Goal: Transaction & Acquisition: Purchase product/service

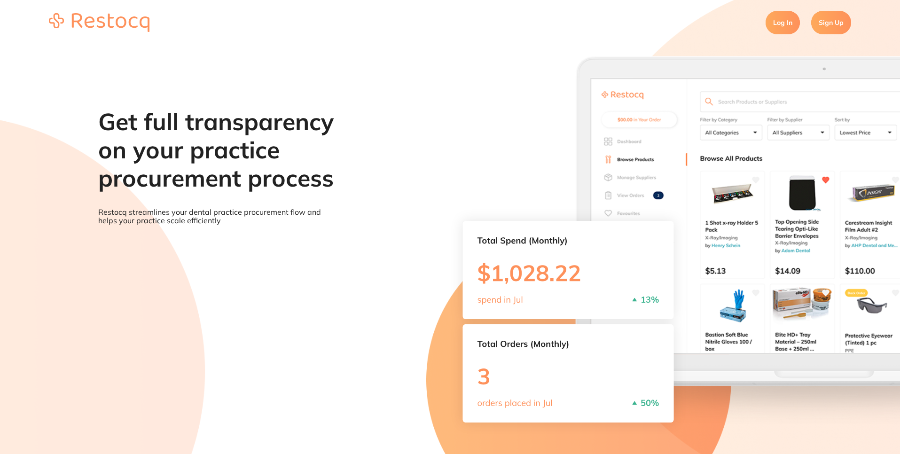
click at [777, 21] on link "Log In" at bounding box center [783, 22] width 34 height 23
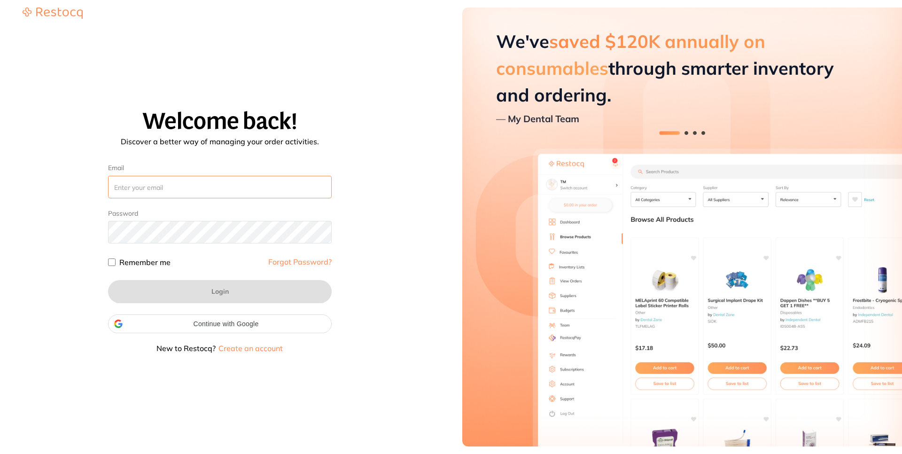
type input "[PERSON_NAME][EMAIL_ADDRESS][PERSON_NAME][DOMAIN_NAME]"
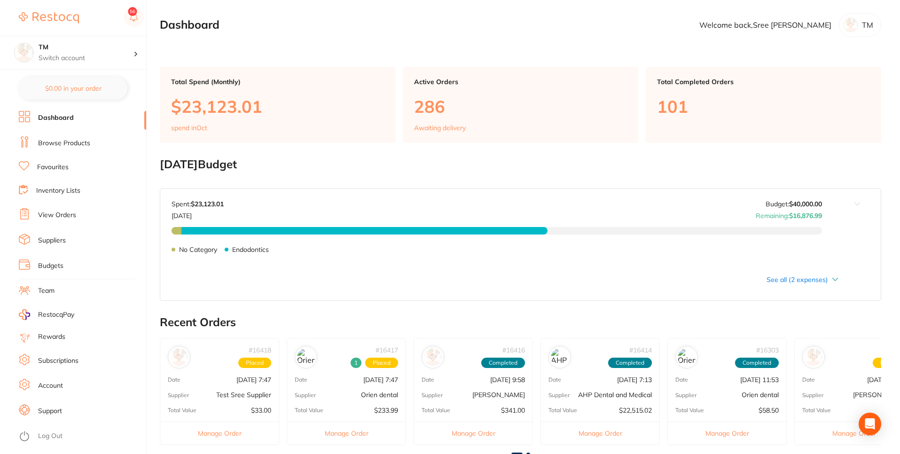
click at [76, 166] on li "Favourites" at bounding box center [82, 167] width 127 height 12
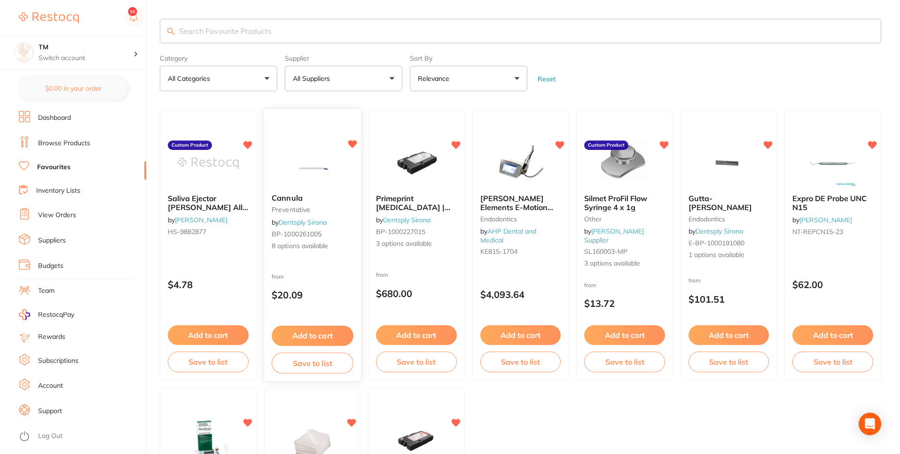
click at [299, 329] on button "Add to cart" at bounding box center [312, 336] width 81 height 20
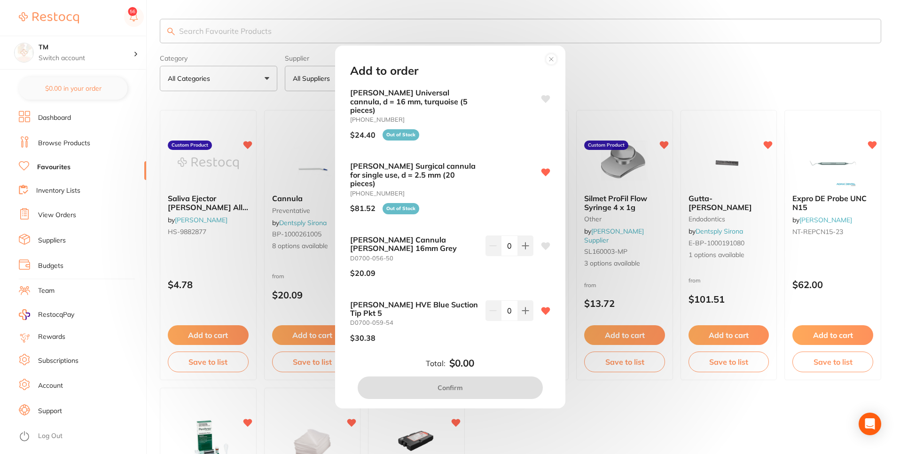
click at [242, 274] on div "Add to order [PERSON_NAME] Universal cannula, d = 16 mm, turquoise (5 pieces) […" at bounding box center [450, 227] width 900 height 454
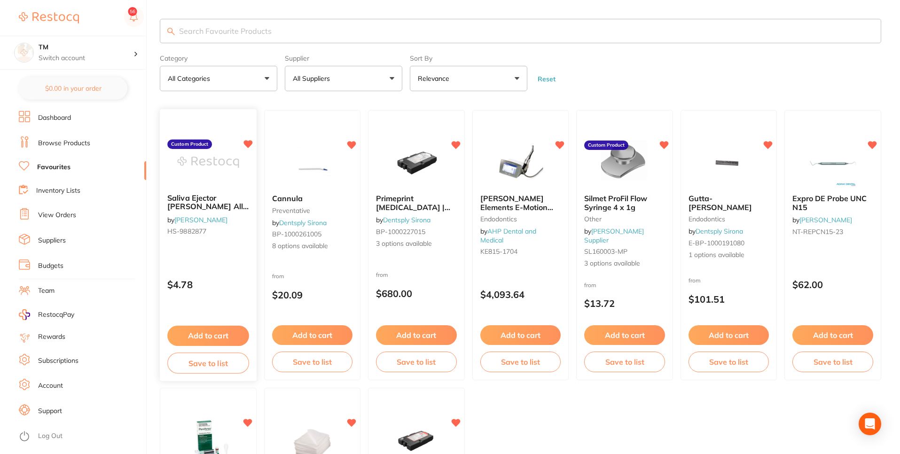
click at [209, 331] on button "Add to cart" at bounding box center [207, 336] width 81 height 20
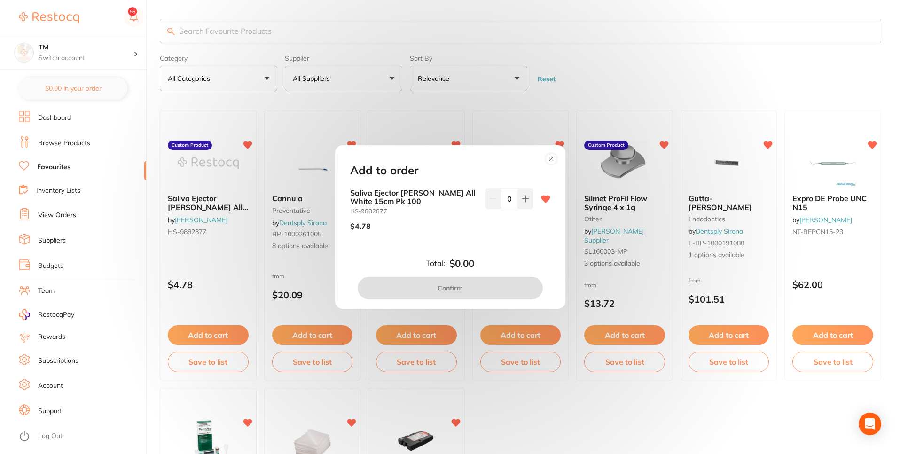
click at [551, 160] on circle at bounding box center [551, 159] width 11 height 11
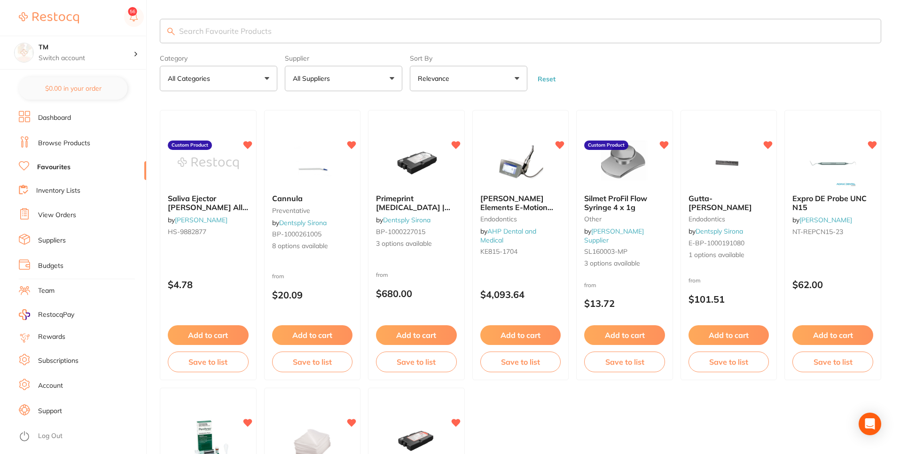
click at [632, 336] on button "Add to cart" at bounding box center [624, 335] width 81 height 20
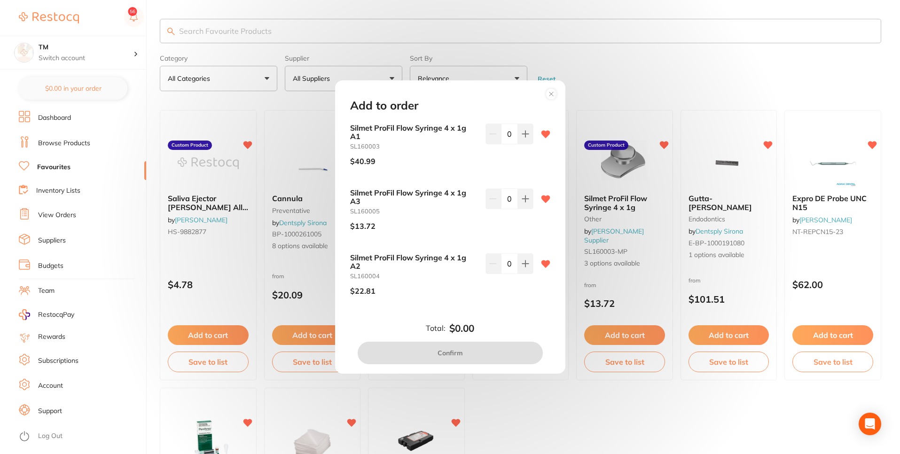
click at [548, 93] on circle at bounding box center [551, 94] width 11 height 11
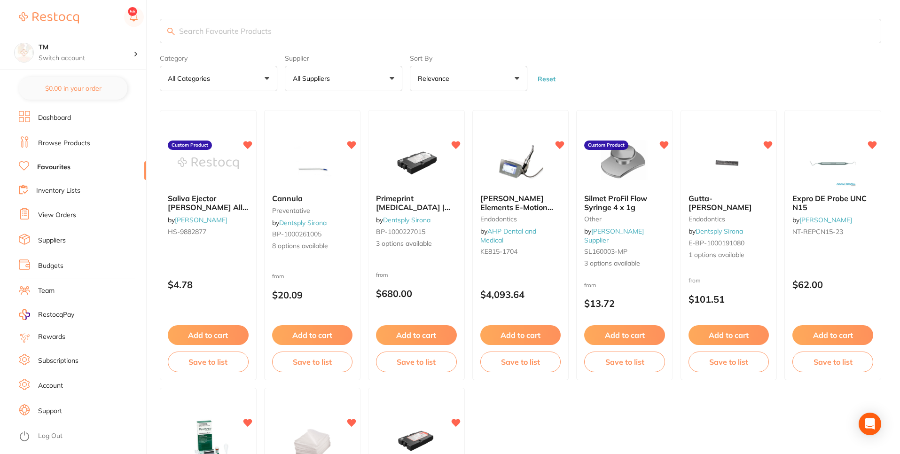
click at [356, 82] on button "All Suppliers" at bounding box center [343, 78] width 117 height 25
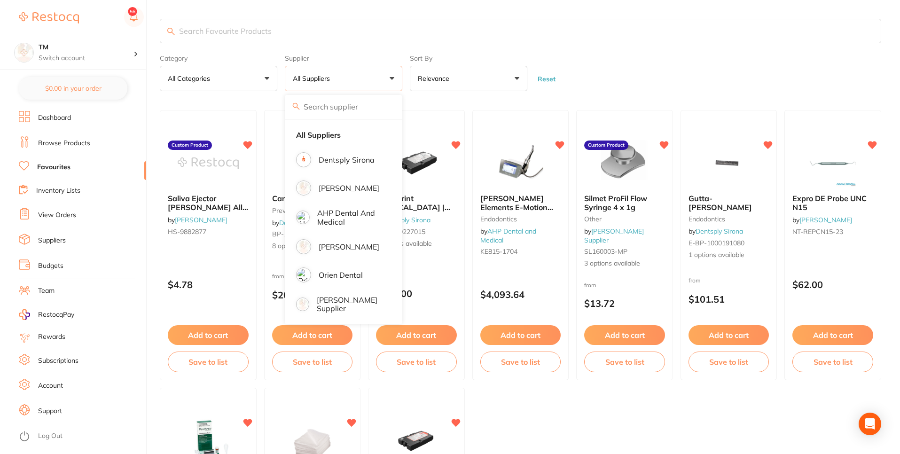
click at [87, 145] on link "Browse Products" at bounding box center [64, 143] width 52 height 9
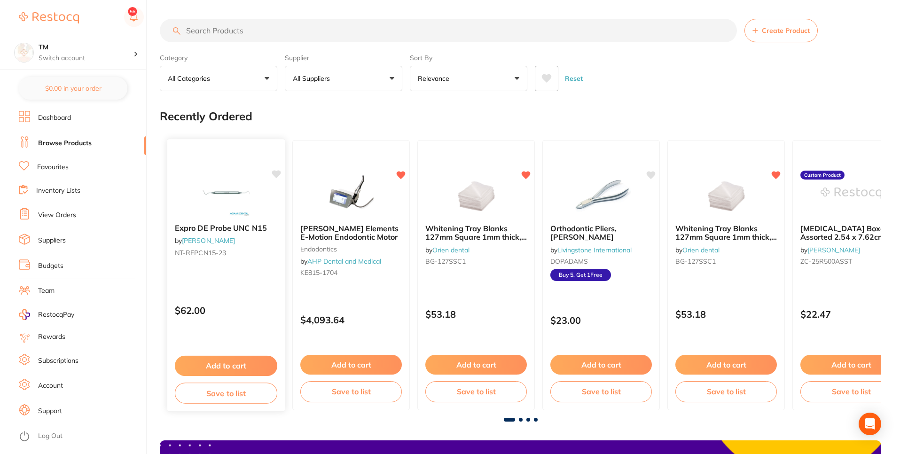
click at [251, 367] on button "Add to cart" at bounding box center [226, 366] width 102 height 20
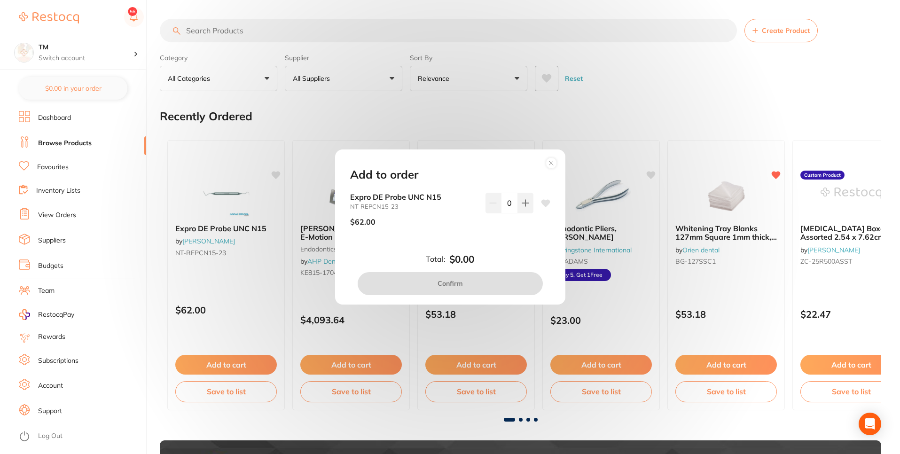
click at [554, 165] on circle at bounding box center [551, 163] width 11 height 11
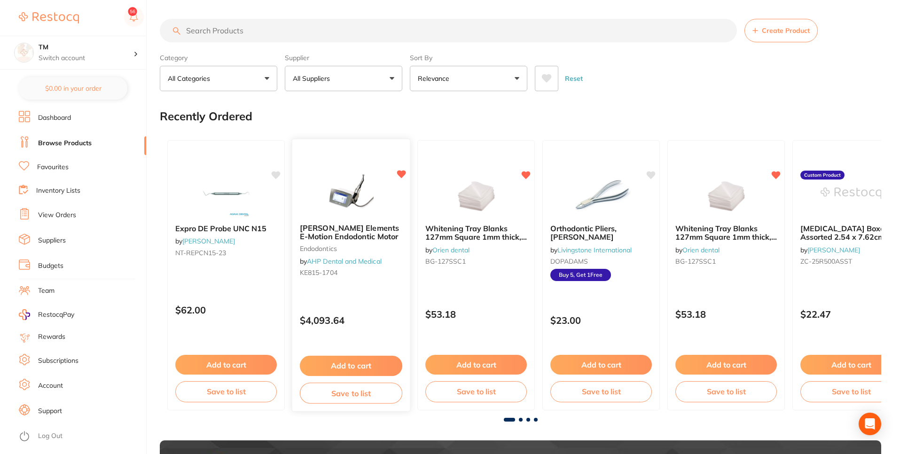
click at [347, 373] on button "Add to cart" at bounding box center [351, 366] width 102 height 20
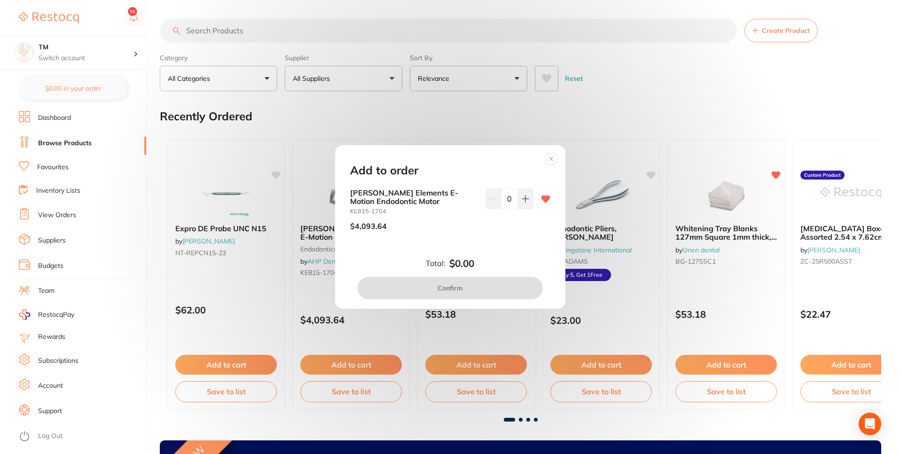
click at [555, 156] on circle at bounding box center [551, 159] width 11 height 11
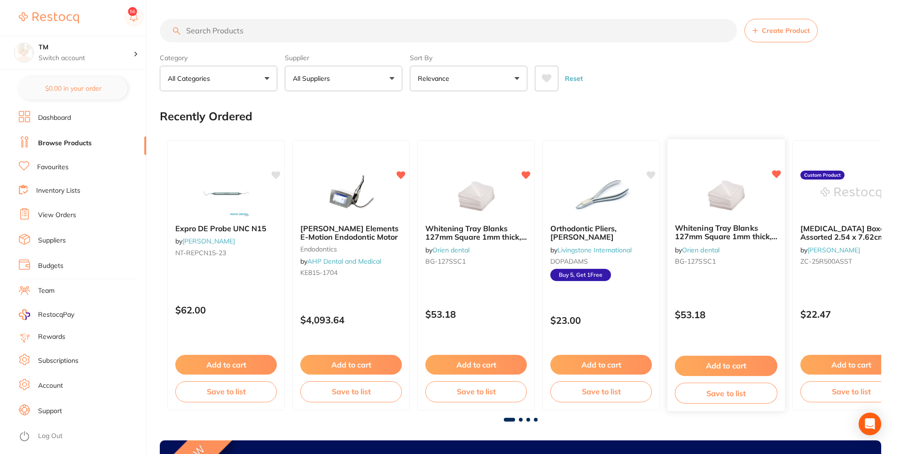
click at [748, 363] on button "Add to cart" at bounding box center [726, 366] width 102 height 20
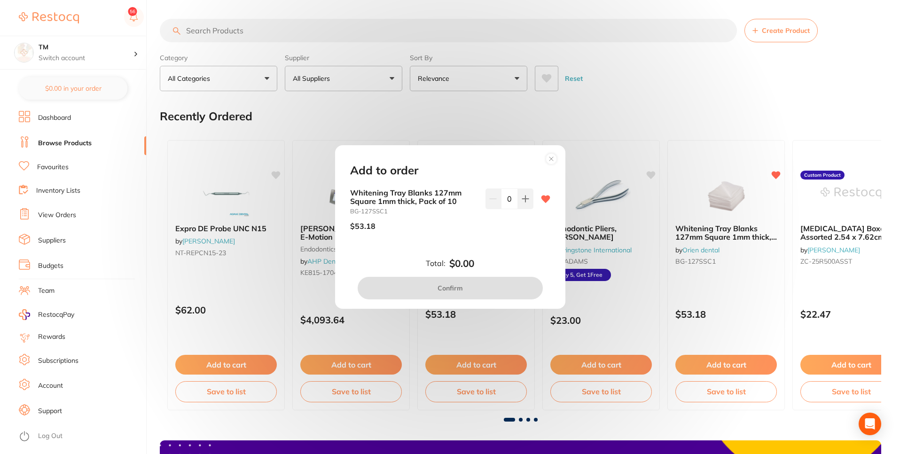
click at [554, 159] on circle at bounding box center [551, 159] width 11 height 11
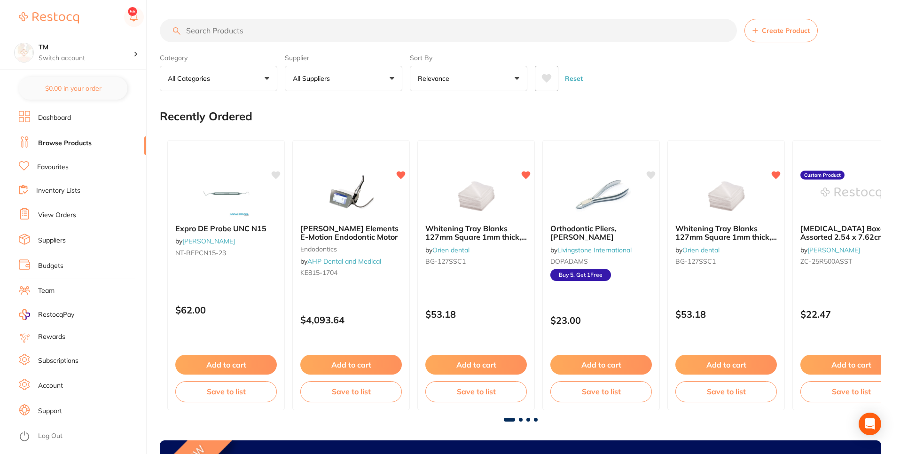
click at [234, 36] on input "search" at bounding box center [448, 30] width 577 height 23
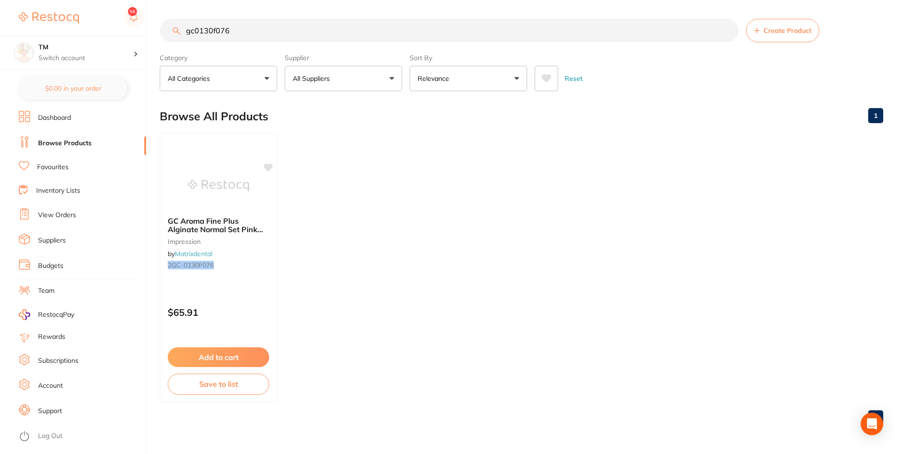
type input "gc0130f076"
click at [236, 363] on button "Add to cart" at bounding box center [218, 358] width 102 height 20
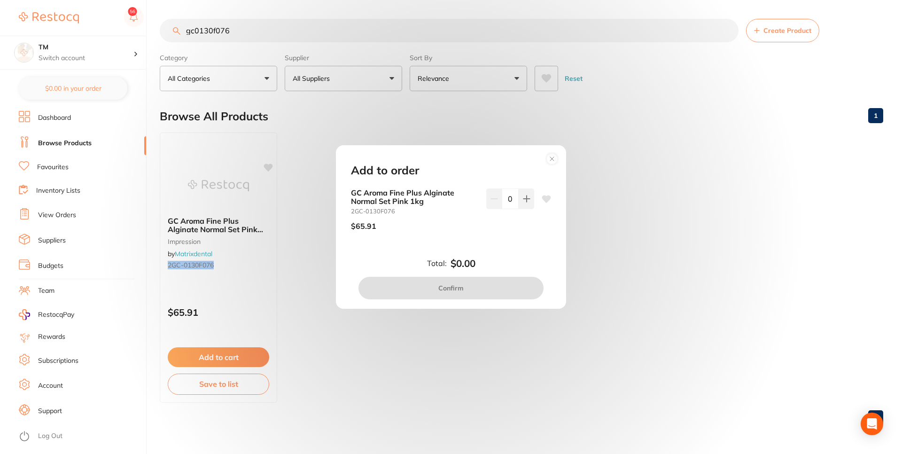
click at [555, 158] on circle at bounding box center [552, 159] width 11 height 11
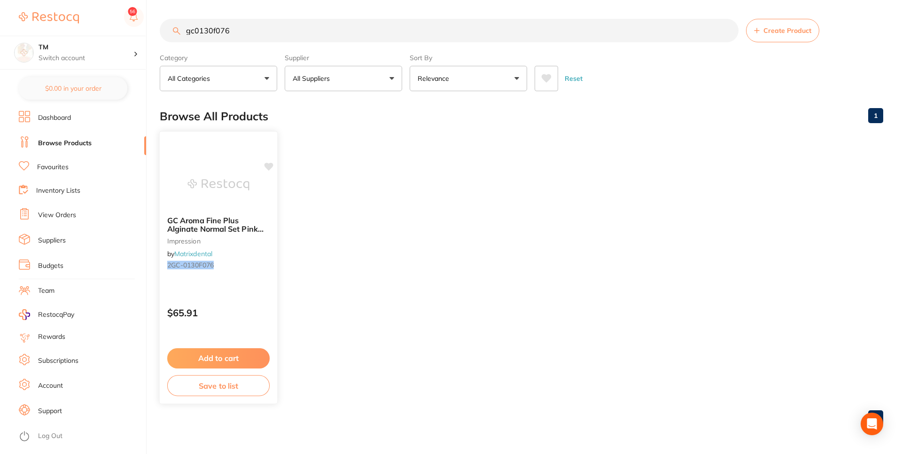
click at [228, 357] on button "Add to cart" at bounding box center [218, 358] width 102 height 20
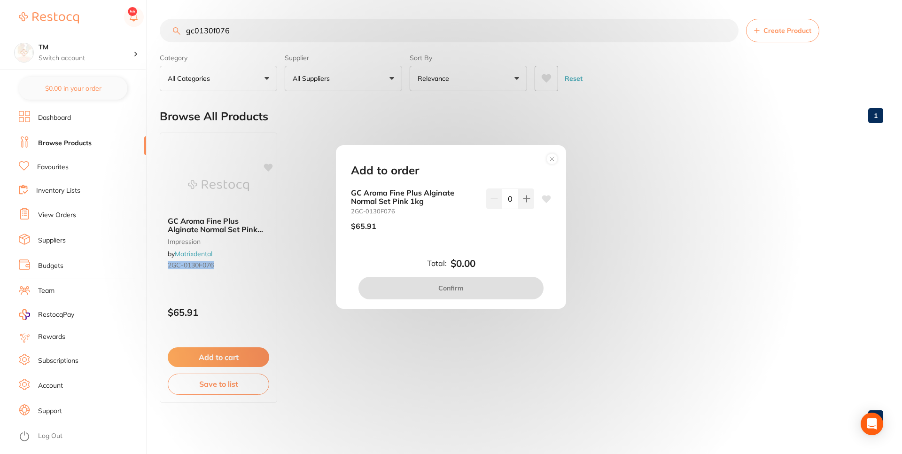
click at [301, 34] on div "Add to order GC Aroma Fine Plus Alginate Normal Set Pink 1kg 2GC-0130F076 $65.9…" at bounding box center [451, 227] width 902 height 454
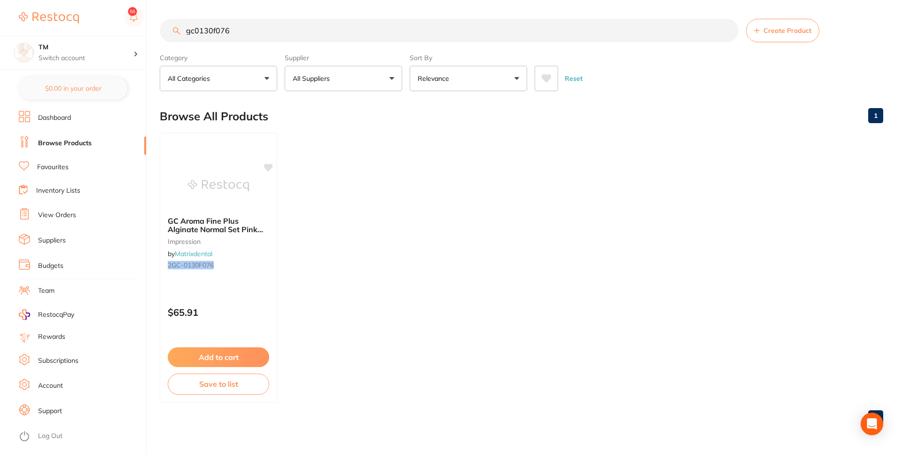
click at [301, 34] on input "gc0130f076" at bounding box center [449, 30] width 579 height 23
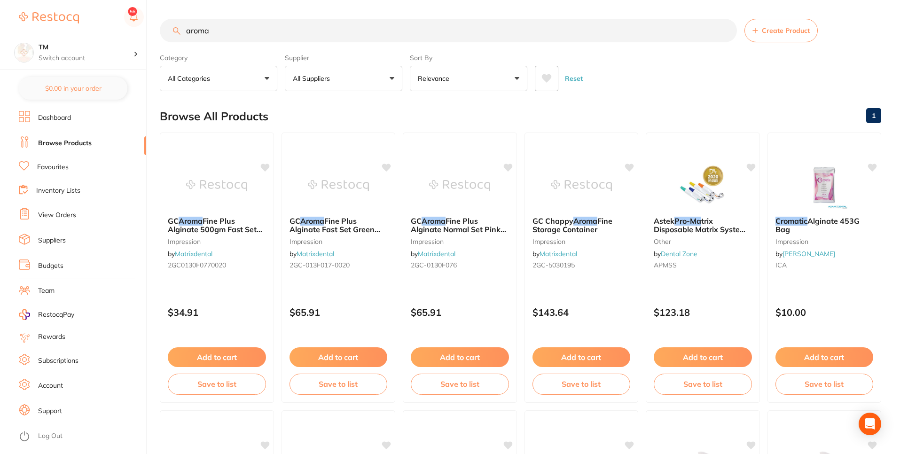
click at [282, 28] on input "aroma" at bounding box center [448, 30] width 577 height 23
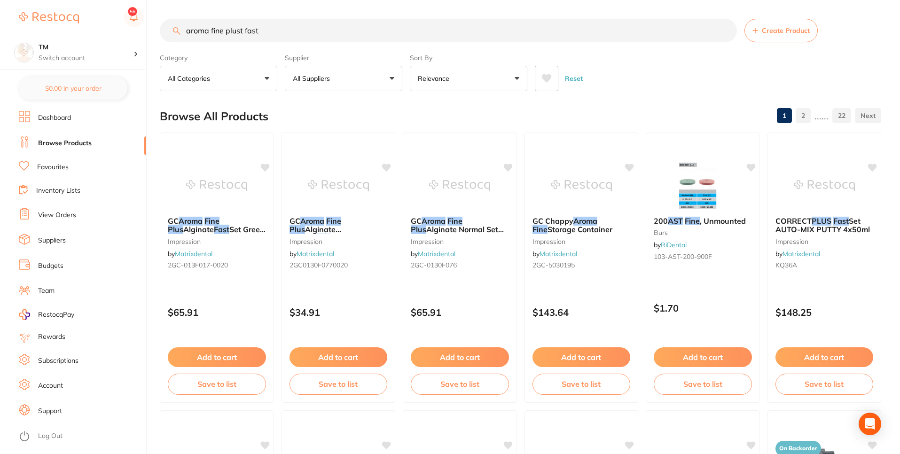
click at [243, 27] on input "aroma fine plust fast" at bounding box center [448, 30] width 577 height 23
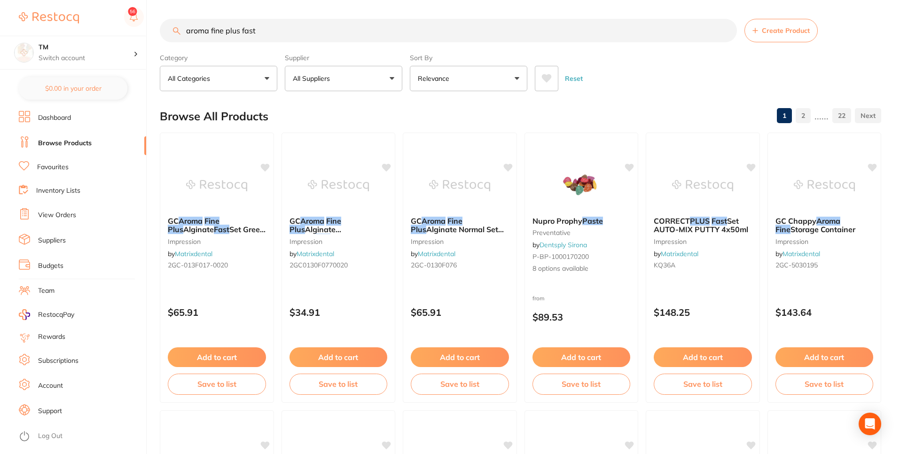
click at [269, 30] on input "aroma fine plus fast" at bounding box center [448, 30] width 577 height 23
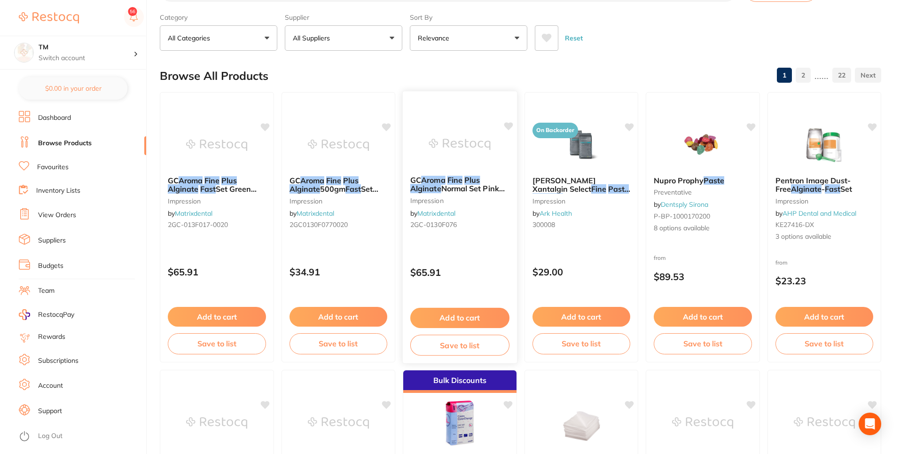
scroll to position [44, 0]
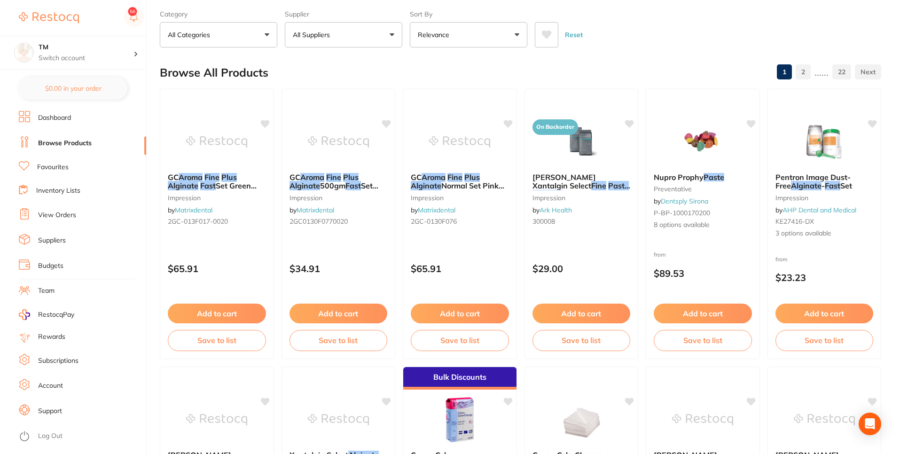
type input "aroma fine plus alginate fast"
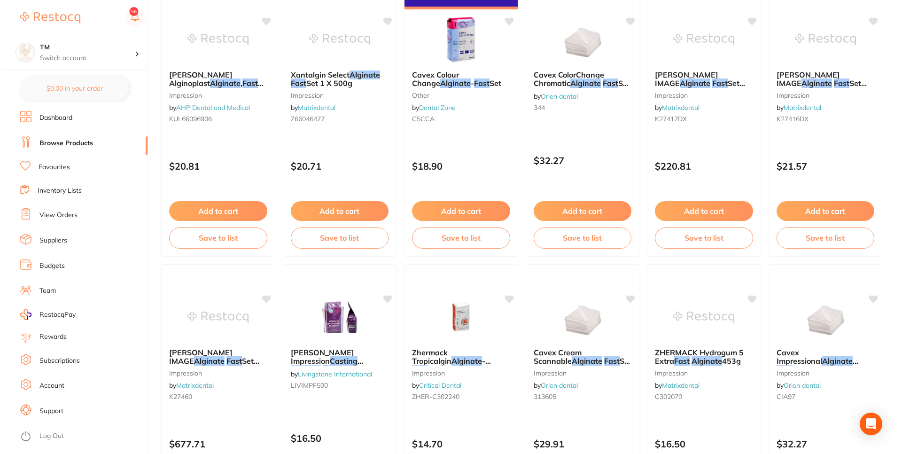
scroll to position [0, 0]
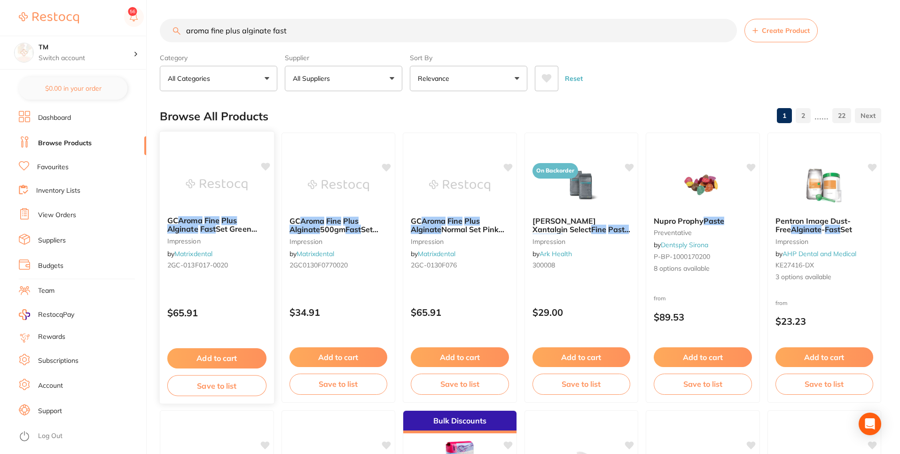
click at [207, 277] on div "GC Aroma Fine Plus Alginate Fast Set Green 1kg impression by Matrixdental 2GC-0…" at bounding box center [217, 245] width 114 height 72
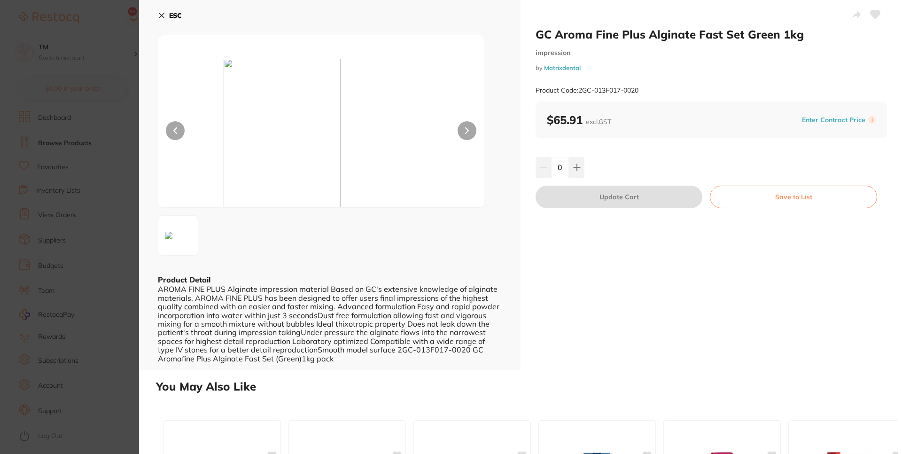
click at [163, 18] on icon at bounding box center [162, 16] width 8 height 8
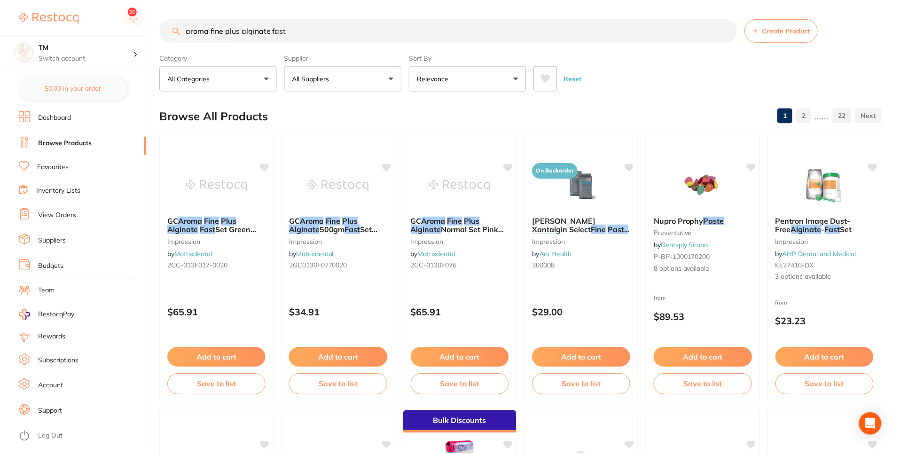
scroll to position [55, 0]
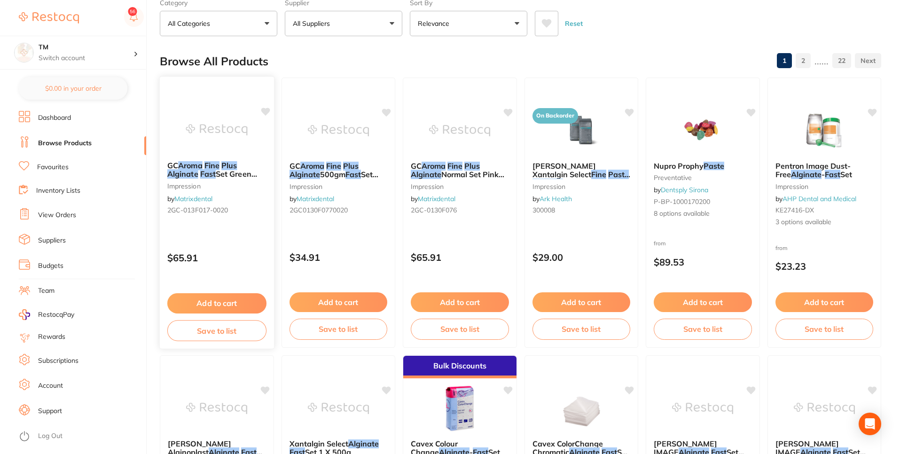
click at [228, 301] on button "Add to cart" at bounding box center [216, 303] width 99 height 20
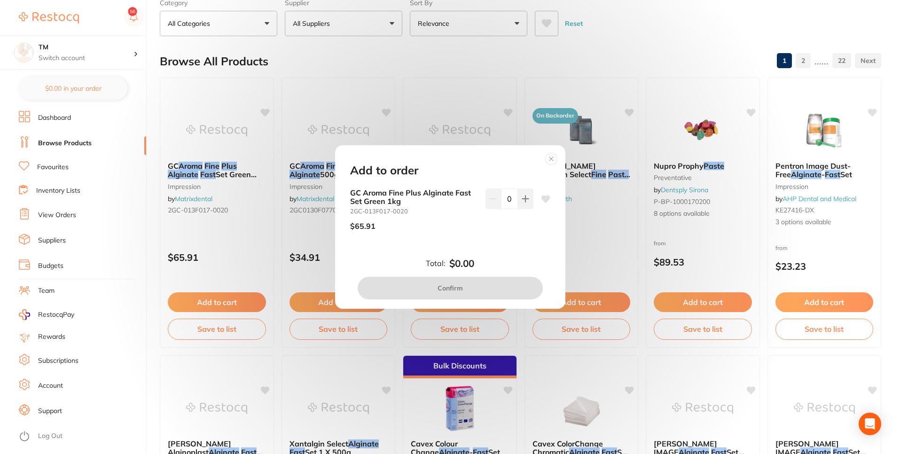
click at [544, 201] on icon at bounding box center [545, 199] width 9 height 8
click at [552, 160] on icon at bounding box center [551, 159] width 4 height 4
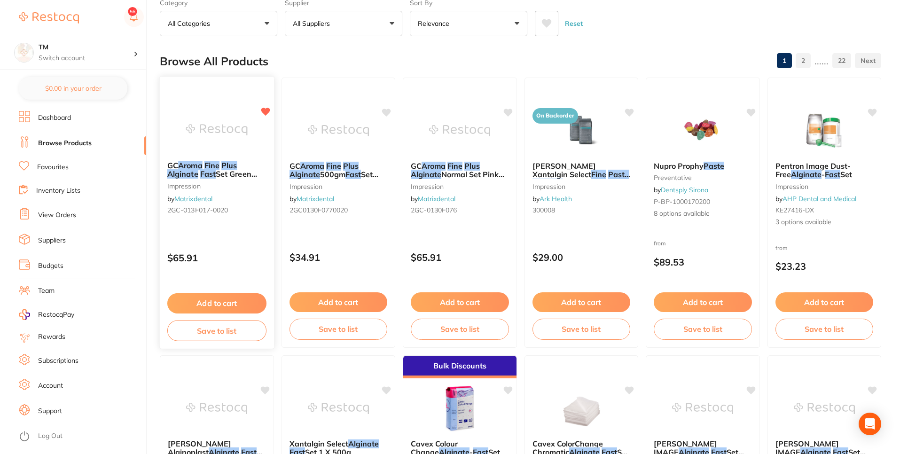
click at [225, 306] on button "Add to cart" at bounding box center [216, 303] width 99 height 20
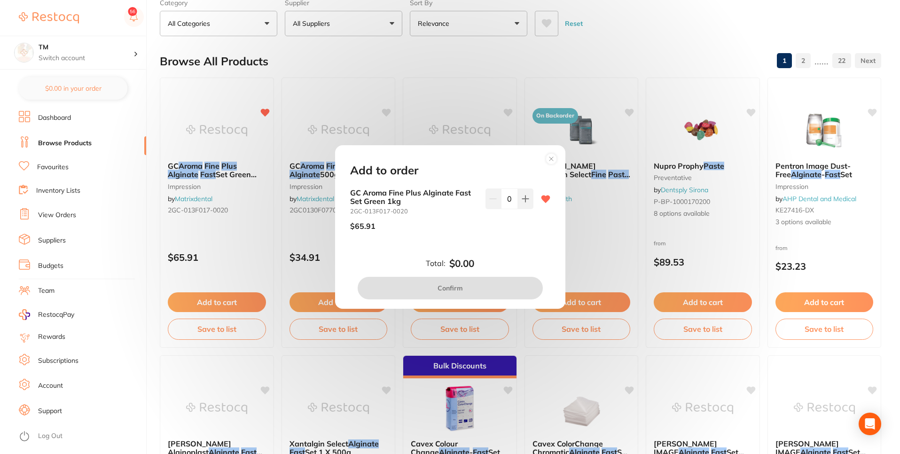
scroll to position [0, 0]
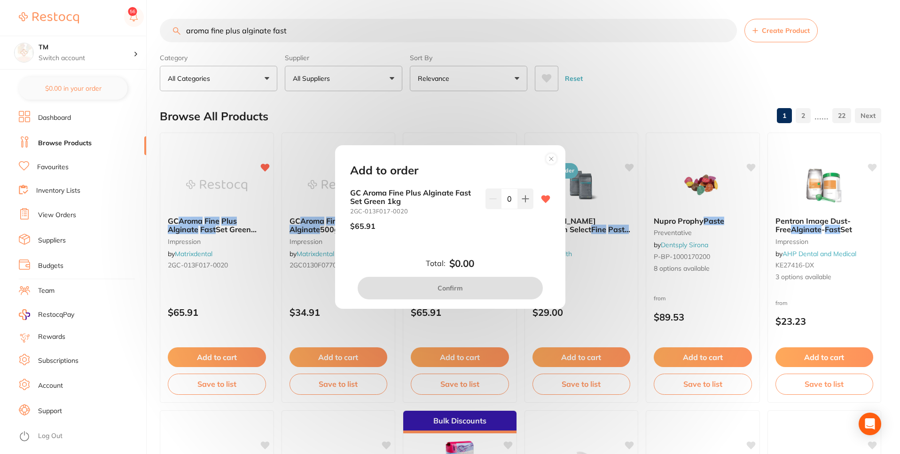
click at [554, 156] on circle at bounding box center [551, 159] width 11 height 11
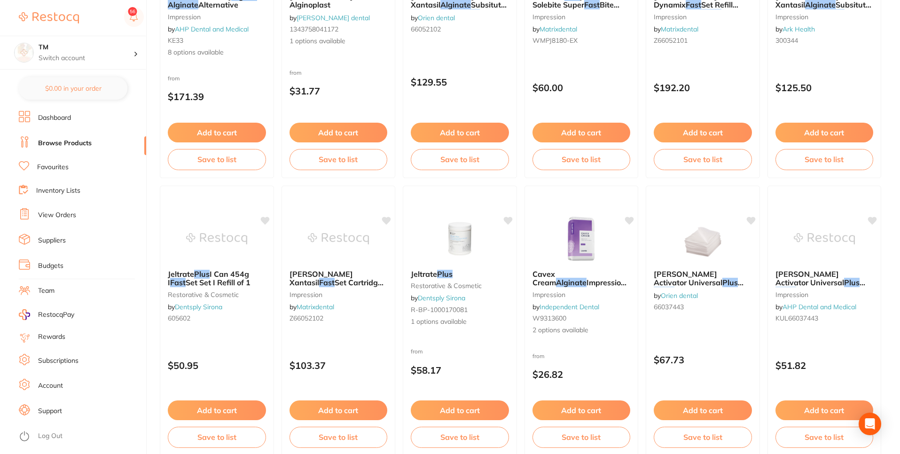
scroll to position [2220, 0]
